Goal: Complete application form: Complete application form

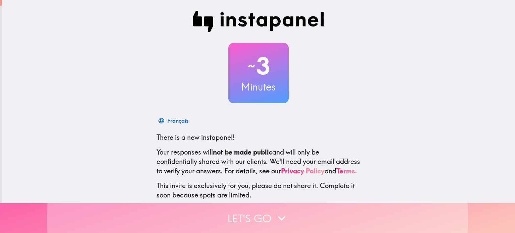
click at [299, 203] on button "Let's go" at bounding box center [257, 218] width 515 height 30
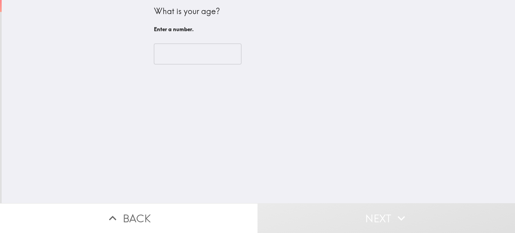
click at [210, 61] on input "number" at bounding box center [198, 54] width 88 height 21
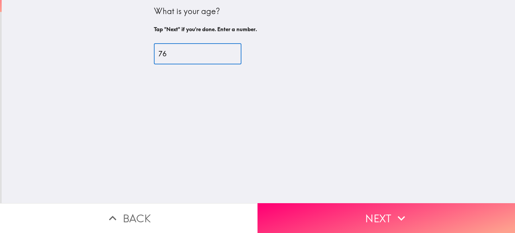
type input "7"
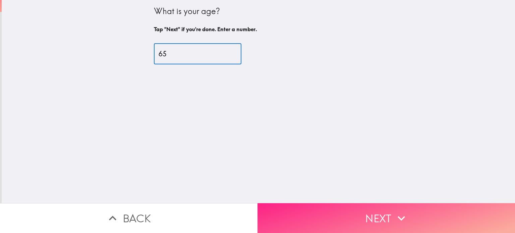
type input "65"
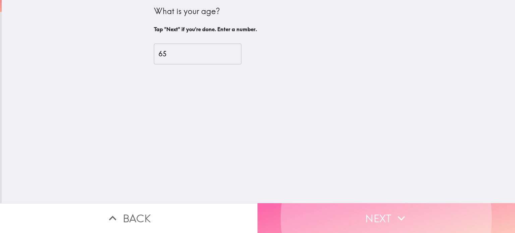
click at [314, 214] on button "Next" at bounding box center [387, 218] width 258 height 30
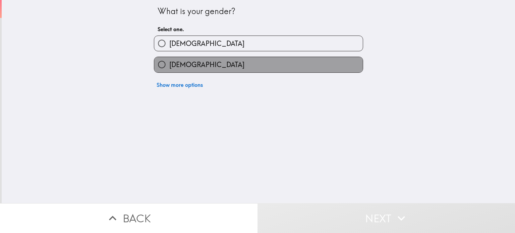
click at [236, 66] on label "[DEMOGRAPHIC_DATA]" at bounding box center [258, 64] width 209 height 15
click at [169, 66] on input "[DEMOGRAPHIC_DATA]" at bounding box center [161, 64] width 15 height 15
radio input "true"
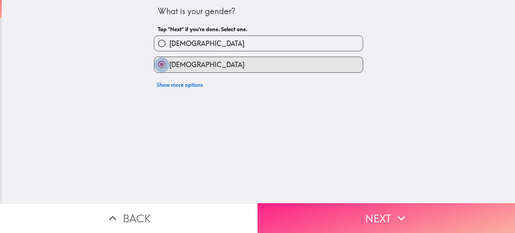
click at [312, 211] on button "Next" at bounding box center [387, 218] width 258 height 30
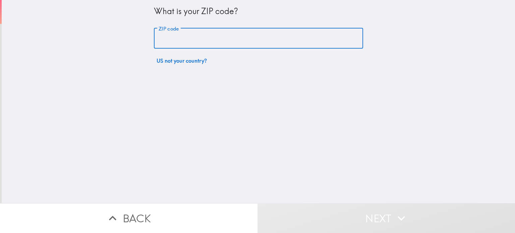
drag, startPoint x: 256, startPoint y: 38, endPoint x: 255, endPoint y: 42, distance: 3.9
click at [256, 38] on input "ZIP code" at bounding box center [258, 38] width 209 height 21
type input "86442"
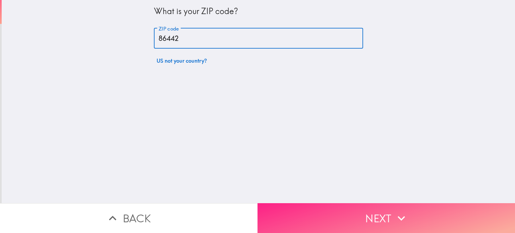
click at [326, 213] on button "Next" at bounding box center [387, 218] width 258 height 30
